Goal: Find specific page/section: Find specific page/section

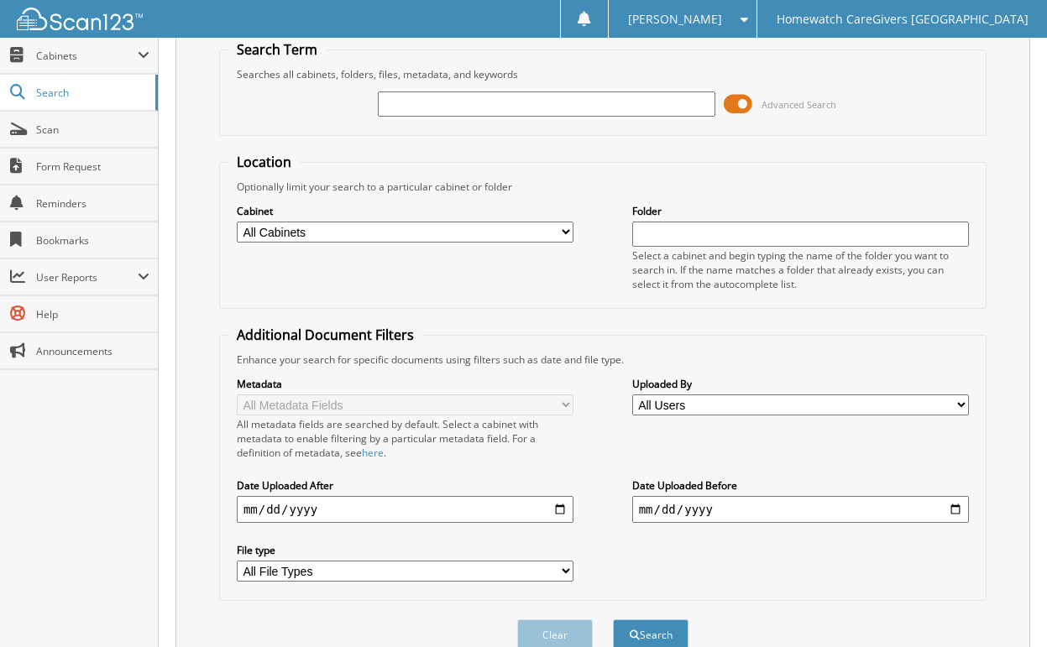
scroll to position [144, 0]
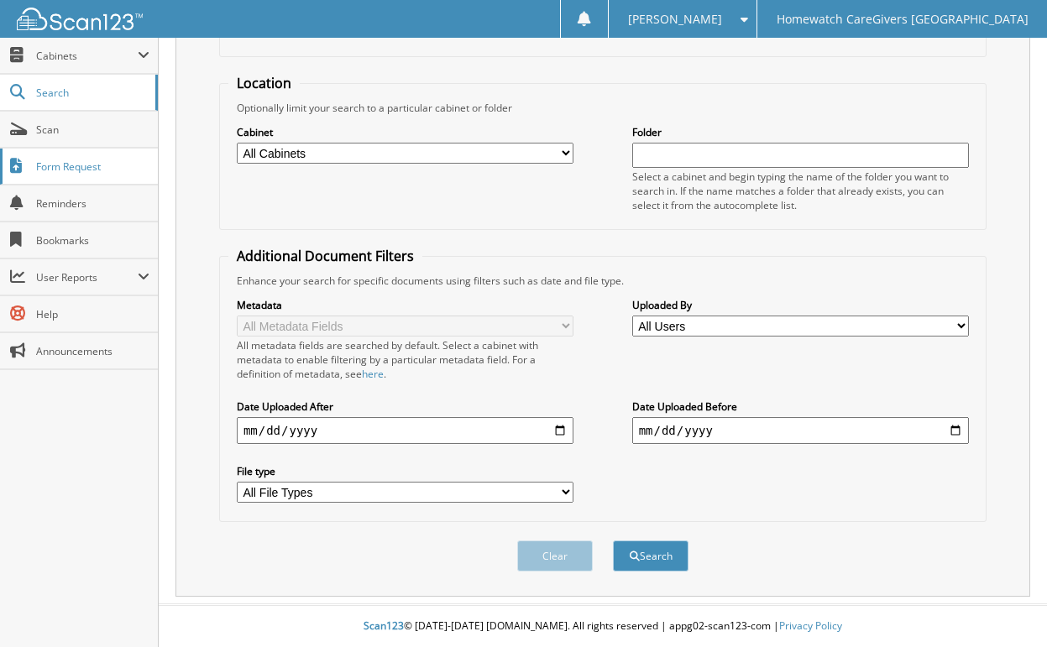
click at [111, 176] on link "Form Request" at bounding box center [79, 167] width 158 height 36
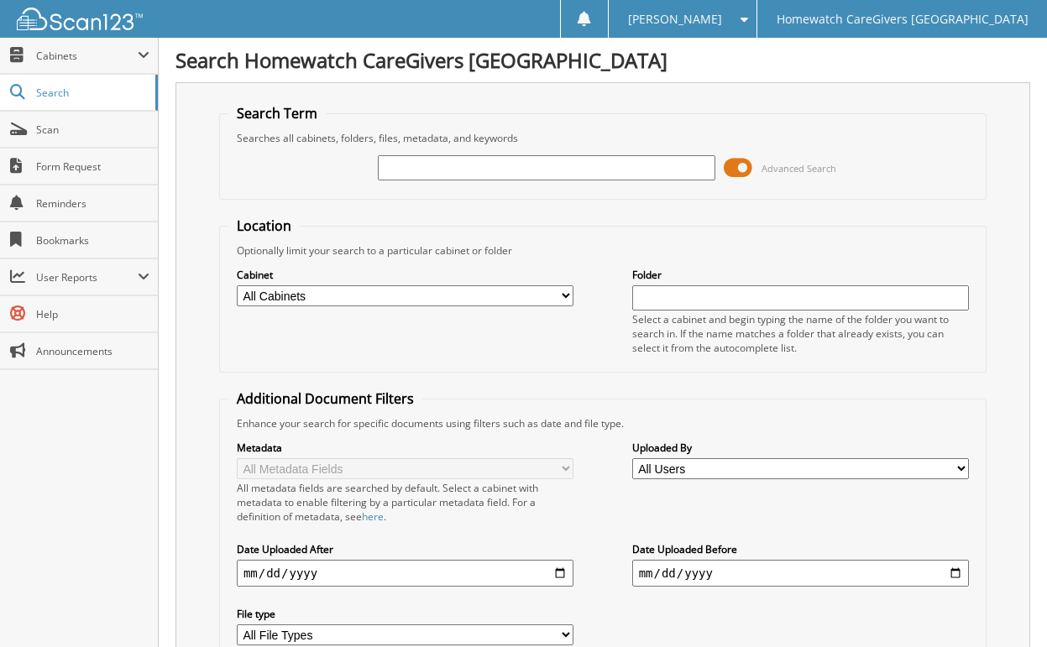
click at [881, 23] on span "Homewatch CareGivers [GEOGRAPHIC_DATA]" at bounding box center [903, 19] width 252 height 10
click at [748, 23] on div "[PERSON_NAME]" at bounding box center [682, 19] width 131 height 38
click at [123, 128] on span "Scan" at bounding box center [92, 130] width 113 height 14
